Goal: Find specific page/section: Find specific page/section

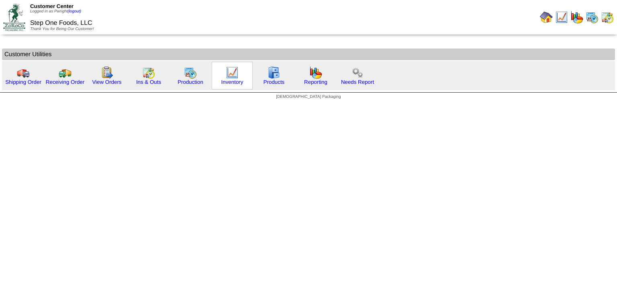
click at [226, 76] on img at bounding box center [232, 72] width 13 height 13
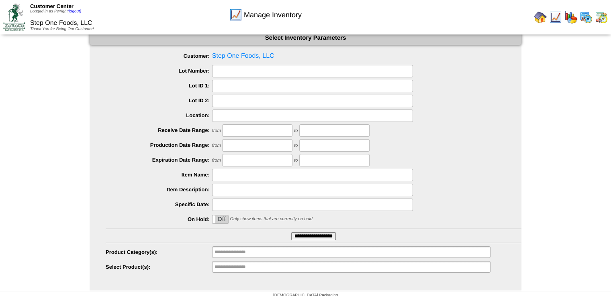
scroll to position [22, 0]
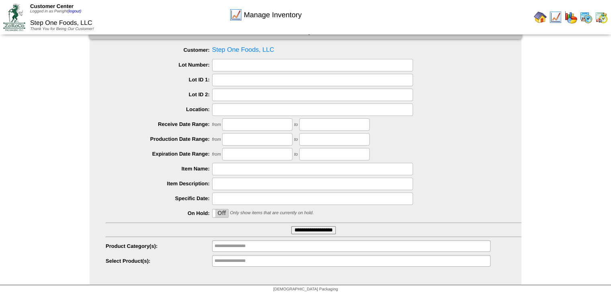
click at [324, 231] on input "**********" at bounding box center [313, 230] width 45 height 8
